Goal: Information Seeking & Learning: Learn about a topic

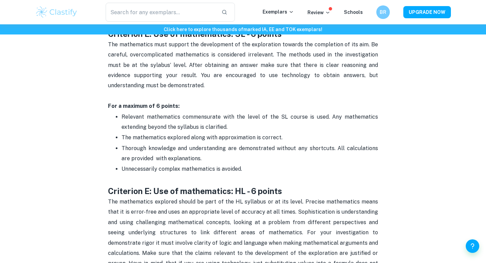
scroll to position [1160, 0]
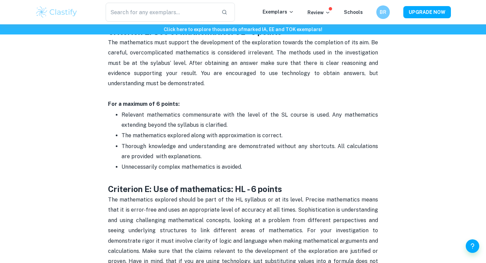
click at [252, 162] on p "Unnecessarily complex mathematics is avoided." at bounding box center [250, 167] width 257 height 10
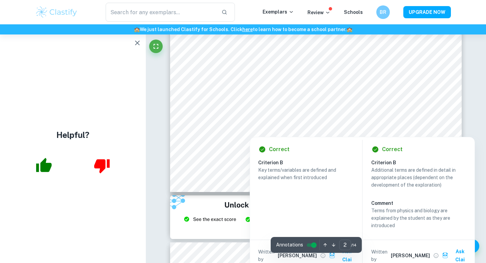
scroll to position [672, 0]
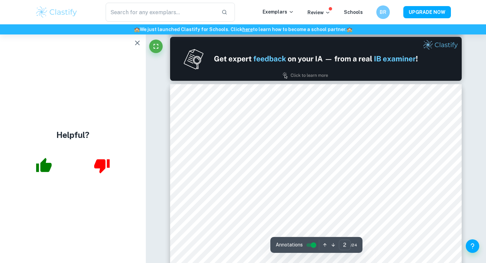
scroll to position [421, 0]
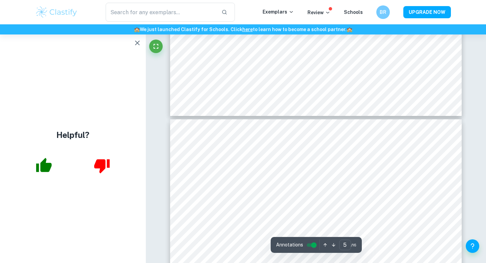
scroll to position [1543, 0]
